Goal: Entertainment & Leisure: Consume media (video, audio)

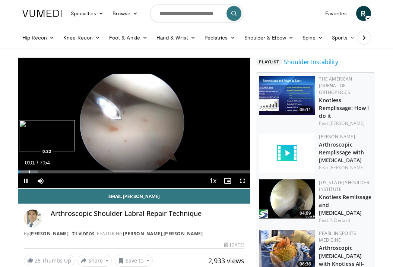
click at [29, 171] on div "Progress Bar" at bounding box center [29, 171] width 1 height 3
click at [22, 170] on div "Progress Bar" at bounding box center [22, 171] width 1 height 3
click at [19, 170] on div "Progress Bar" at bounding box center [19, 171] width 1 height 3
click at [25, 170] on div "Progress Bar" at bounding box center [25, 171] width 1 height 3
click at [38, 170] on div "Progress Bar" at bounding box center [38, 171] width 1 height 3
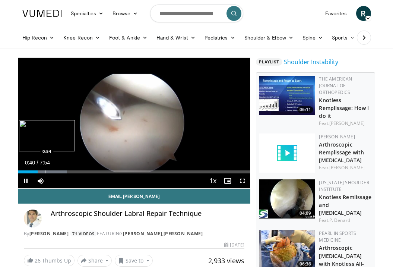
click at [45, 171] on div "Progress Bar" at bounding box center [45, 171] width 1 height 3
click at [52, 171] on div "Progress Bar" at bounding box center [53, 171] width 46 height 3
click at [66, 170] on div "Progress Bar" at bounding box center [66, 171] width 1 height 3
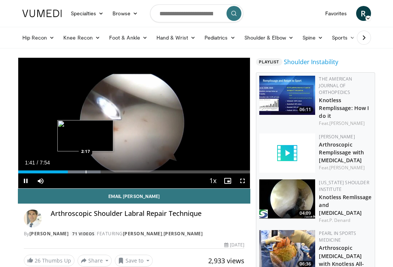
click at [86, 170] on div "Progress Bar" at bounding box center [86, 171] width 1 height 3
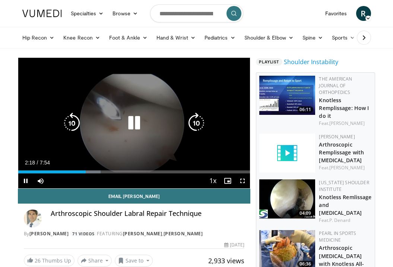
click at [92, 172] on div "Progress Bar" at bounding box center [85, 171] width 29 height 3
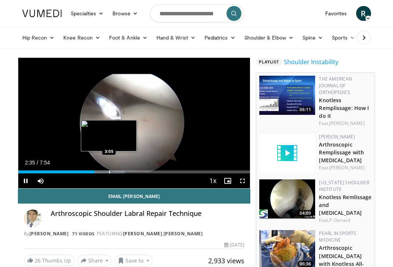
click at [109, 171] on div "Progress Bar" at bounding box center [109, 171] width 1 height 3
click at [121, 172] on div "Progress Bar" at bounding box center [120, 171] width 1 height 3
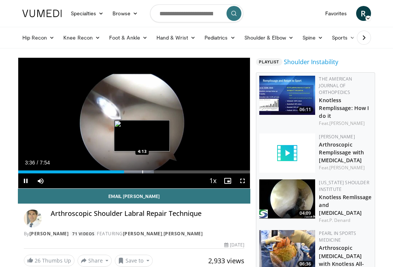
click at [143, 170] on div "Loaded : 58.54% 3:36 4:13" at bounding box center [134, 169] width 232 height 7
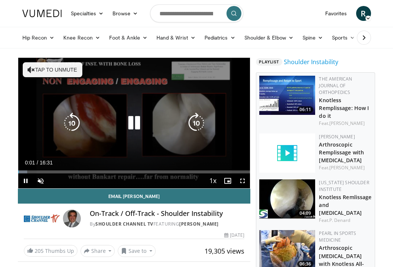
click at [59, 65] on button "Tap to unmute" at bounding box center [53, 69] width 60 height 15
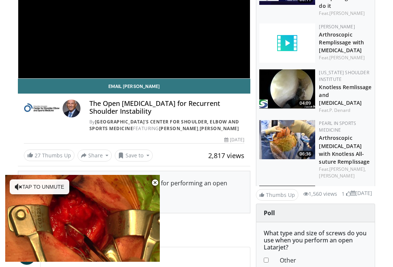
scroll to position [127, 0]
